Goal: Information Seeking & Learning: Check status

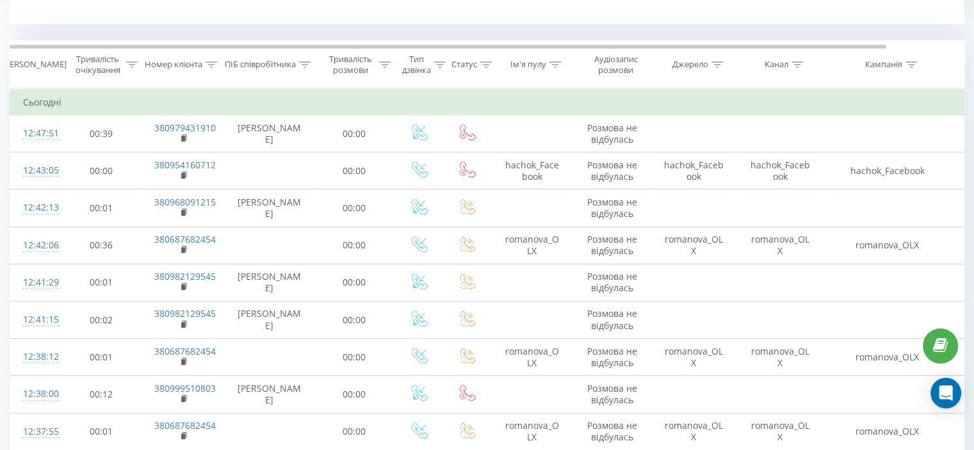
scroll to position [512, 0]
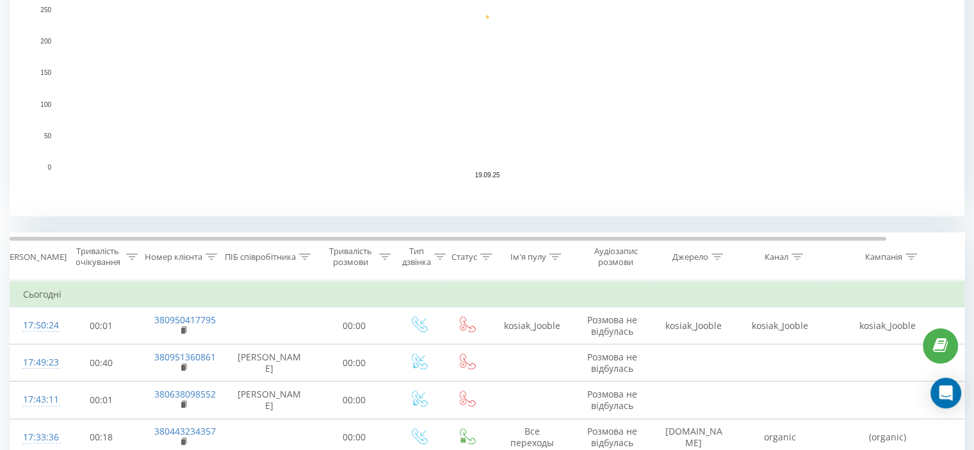
scroll to position [448, 0]
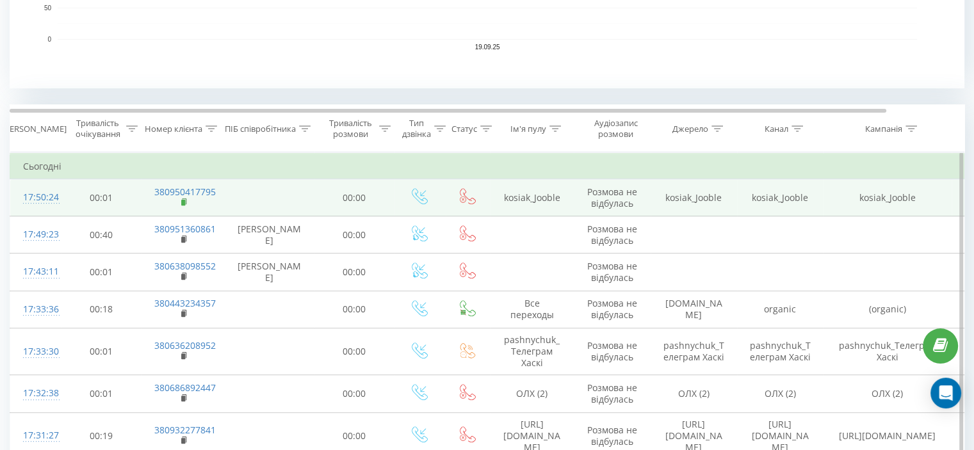
click at [184, 198] on icon at bounding box center [184, 202] width 7 height 9
